Goal: Find contact information: Find contact information

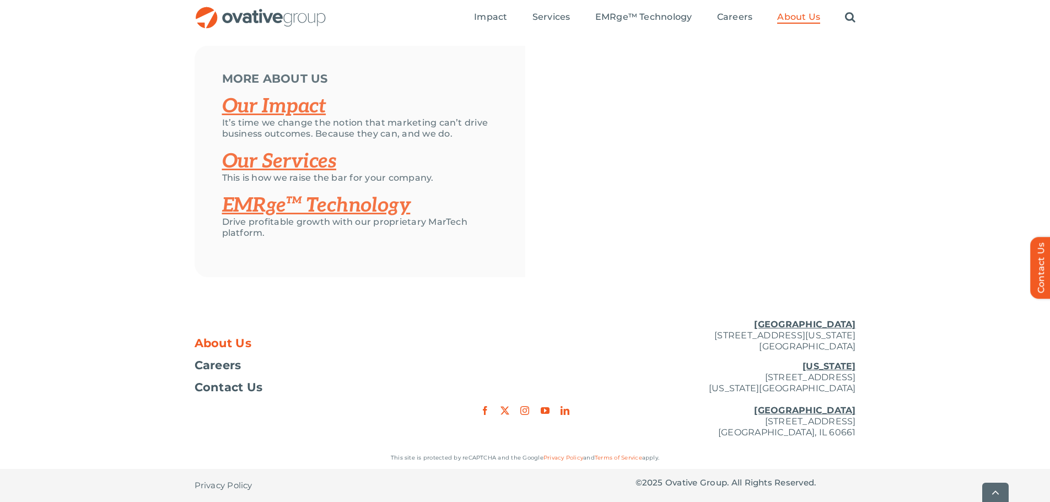
drag, startPoint x: 1057, startPoint y: 49, endPoint x: 1001, endPoint y: 451, distance: 405.7
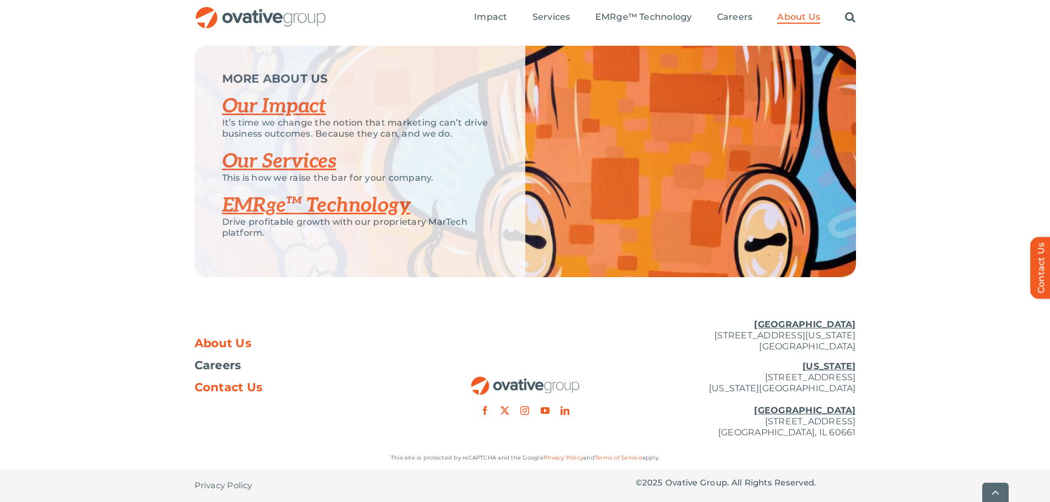
click at [247, 385] on span "Contact Us" at bounding box center [229, 387] width 68 height 11
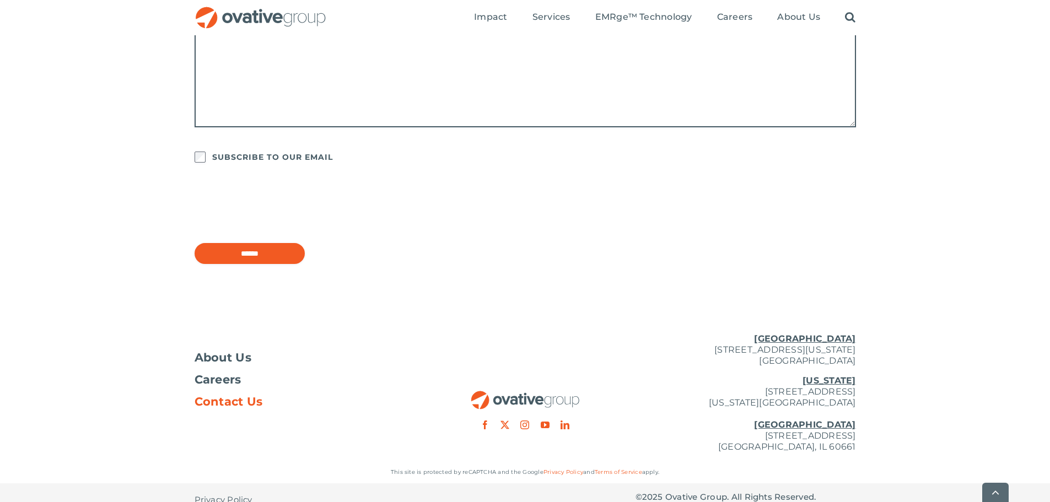
scroll to position [857, 0]
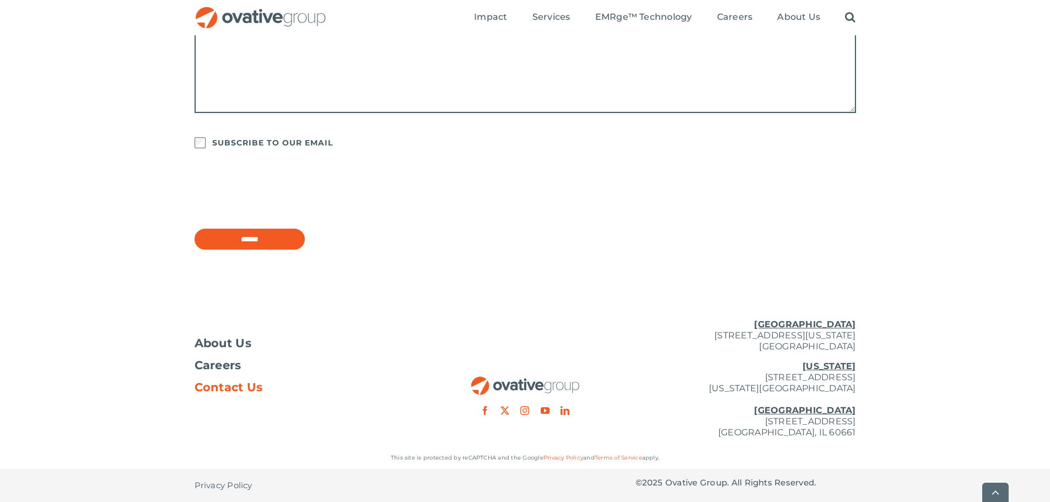
click at [613, 459] on link "Terms of Service" at bounding box center [618, 457] width 47 height 7
click at [483, 410] on link "facebook" at bounding box center [484, 410] width 9 height 9
